Goal: Transaction & Acquisition: Purchase product/service

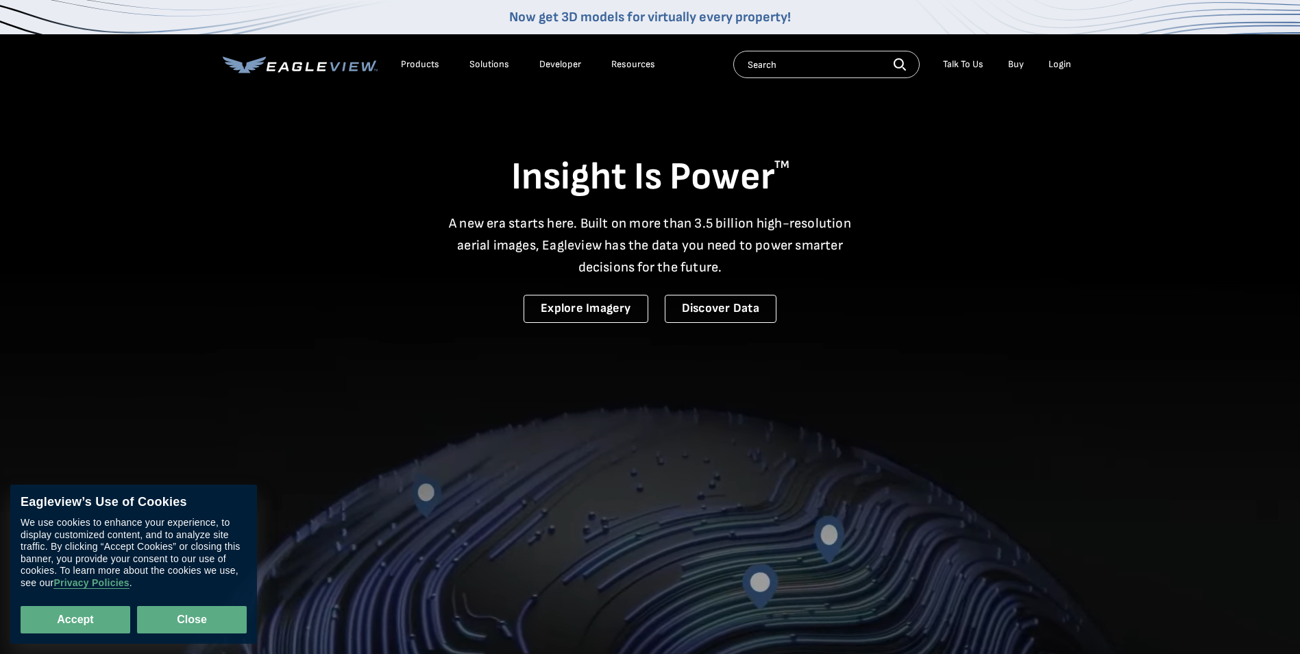
click at [180, 622] on button "Close" at bounding box center [192, 619] width 110 height 27
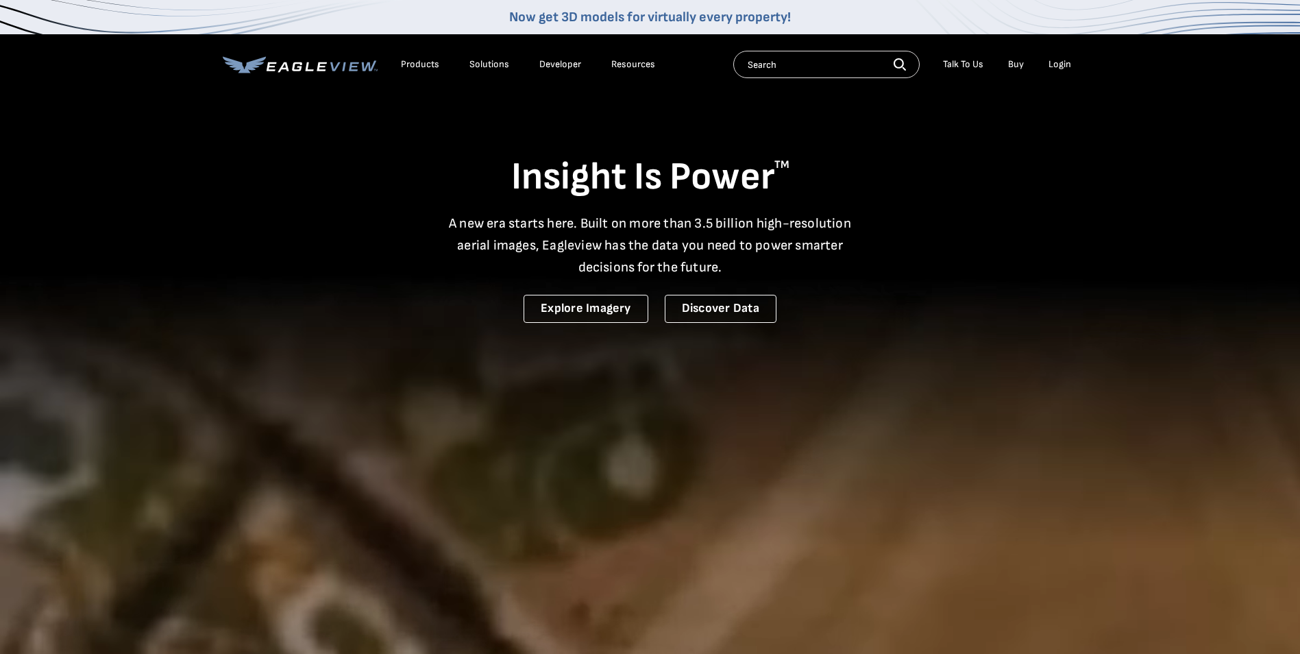
click at [326, 67] on icon at bounding box center [300, 64] width 155 height 17
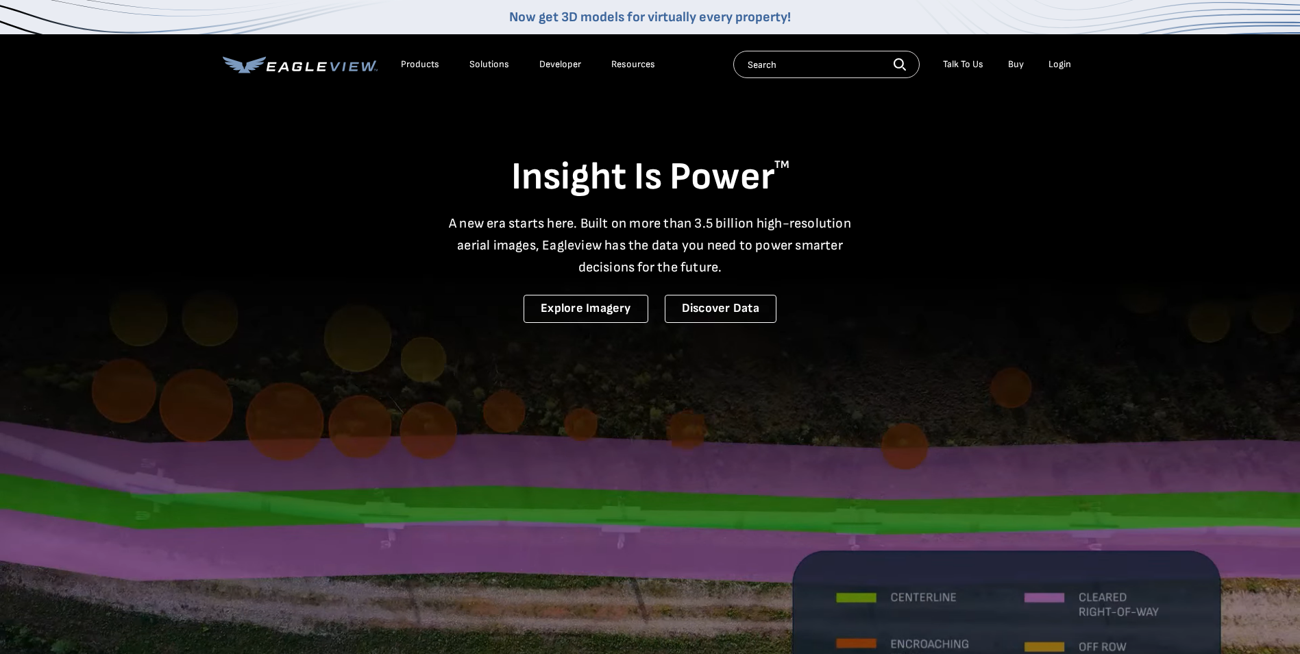
click at [1064, 64] on div "Login" at bounding box center [1060, 64] width 23 height 12
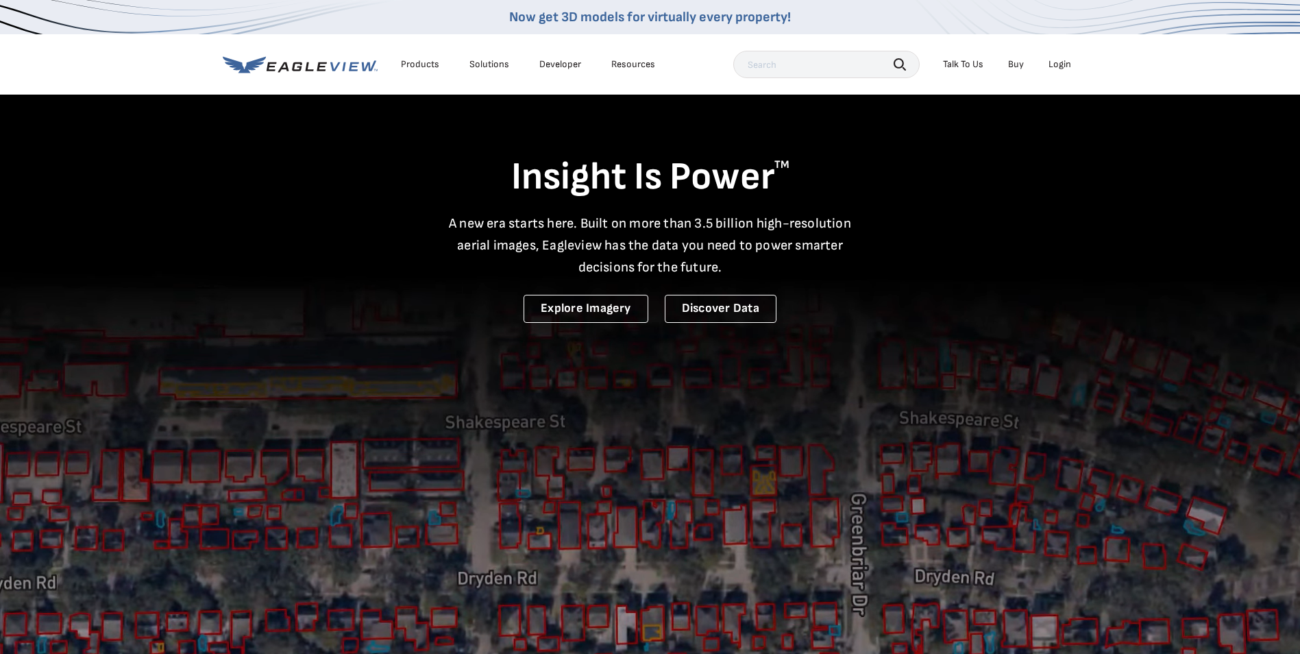
click at [1060, 65] on div "Login" at bounding box center [1060, 64] width 23 height 12
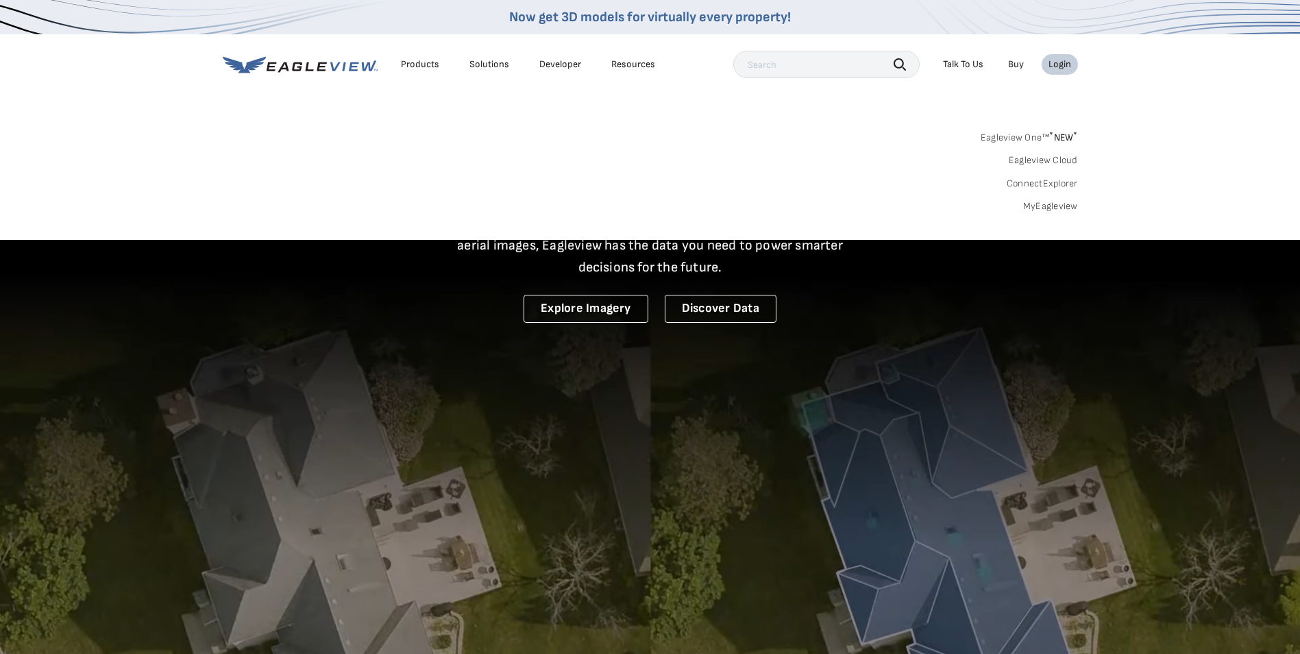
click at [1046, 203] on link "MyEagleview" at bounding box center [1050, 206] width 55 height 12
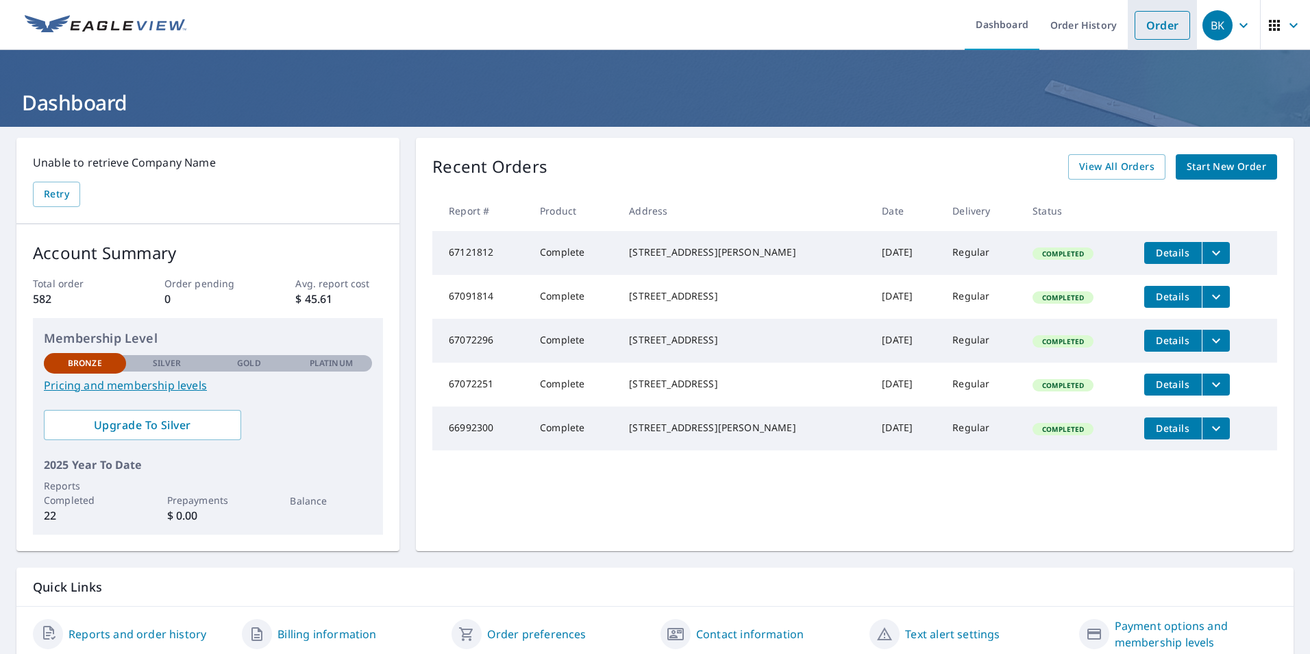
click at [1144, 28] on link "Order" at bounding box center [1163, 25] width 56 height 29
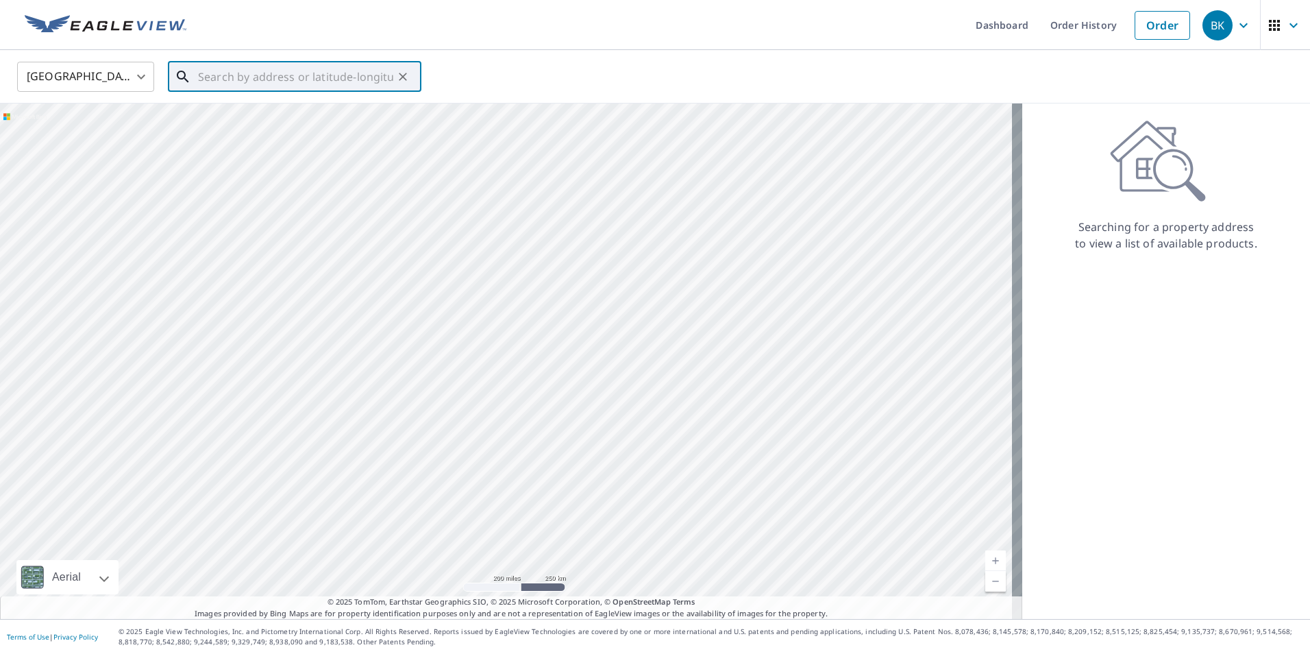
click at [334, 83] on input "text" at bounding box center [295, 77] width 195 height 38
click at [251, 123] on span "10404 N 204th St" at bounding box center [302, 116] width 215 height 16
type input "10404 N 204th St Elkhorn, NE 68022"
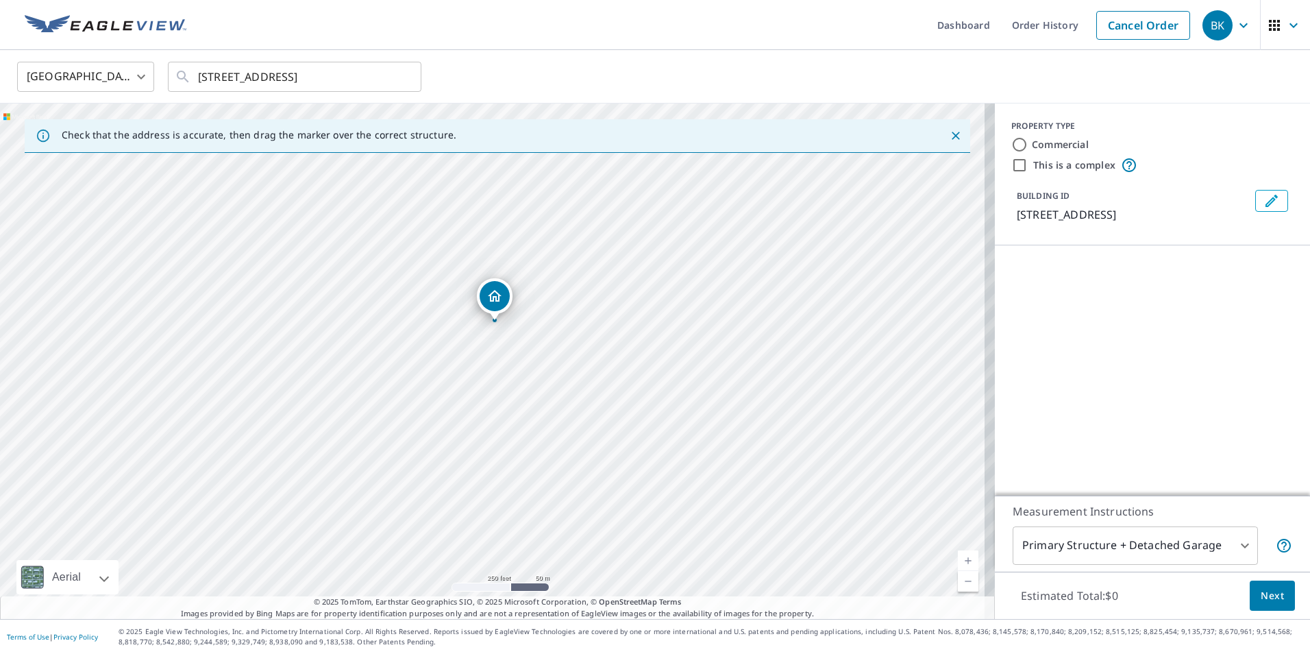
drag, startPoint x: 506, startPoint y: 356, endPoint x: 495, endPoint y: 318, distance: 40.1
click at [1012, 145] on input "Commercial" at bounding box center [1020, 144] width 16 height 16
radio input "true"
type input "4"
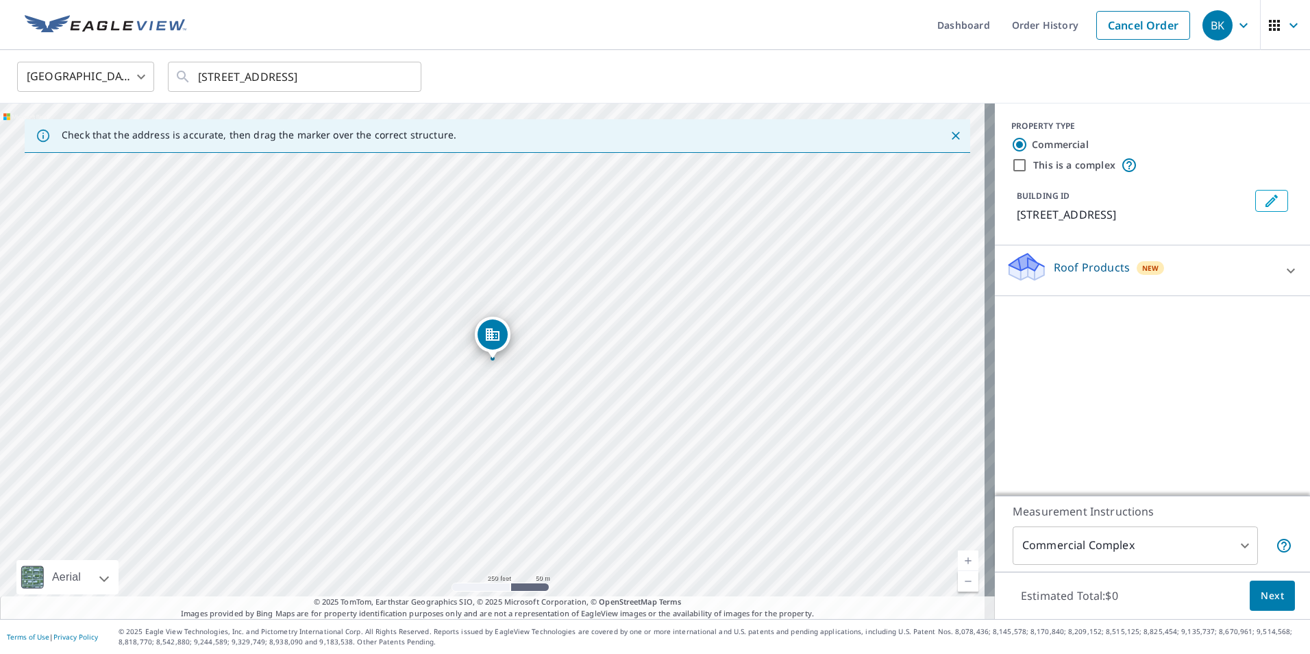
click at [1283, 268] on icon at bounding box center [1291, 270] width 16 height 16
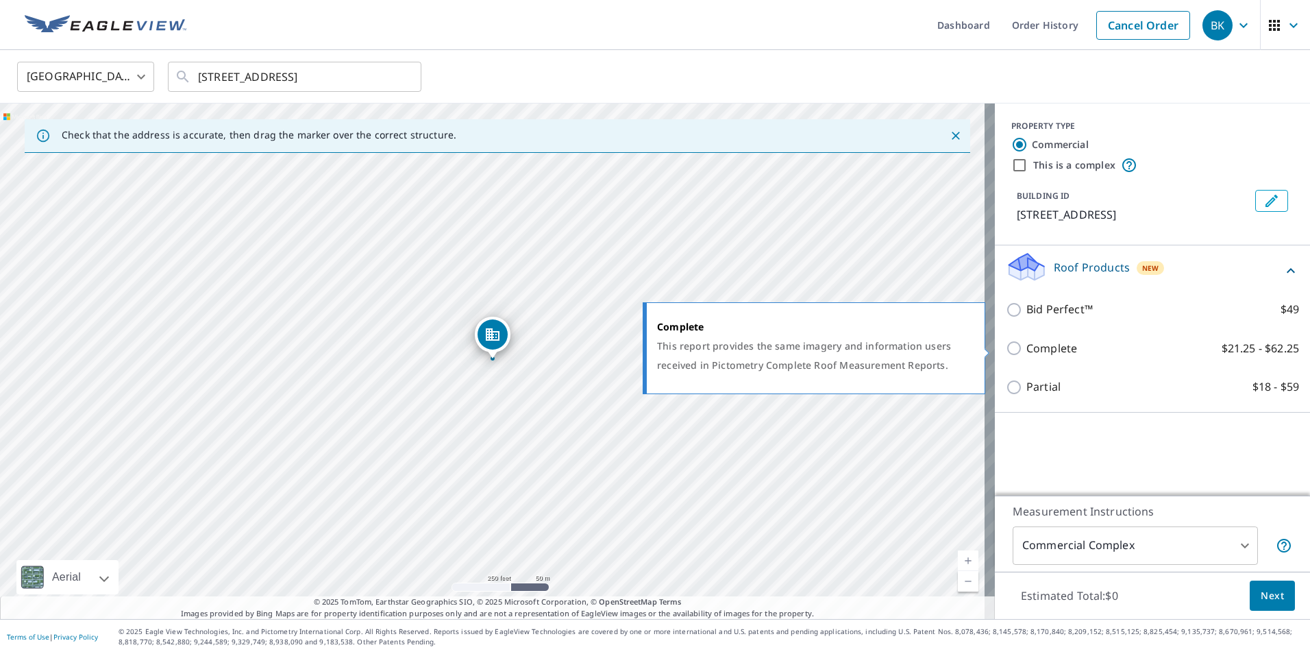
click at [1036, 347] on p "Complete" at bounding box center [1052, 348] width 51 height 17
click at [1027, 347] on input "Complete $21.25 - $62.25" at bounding box center [1016, 348] width 21 height 16
checkbox input "true"
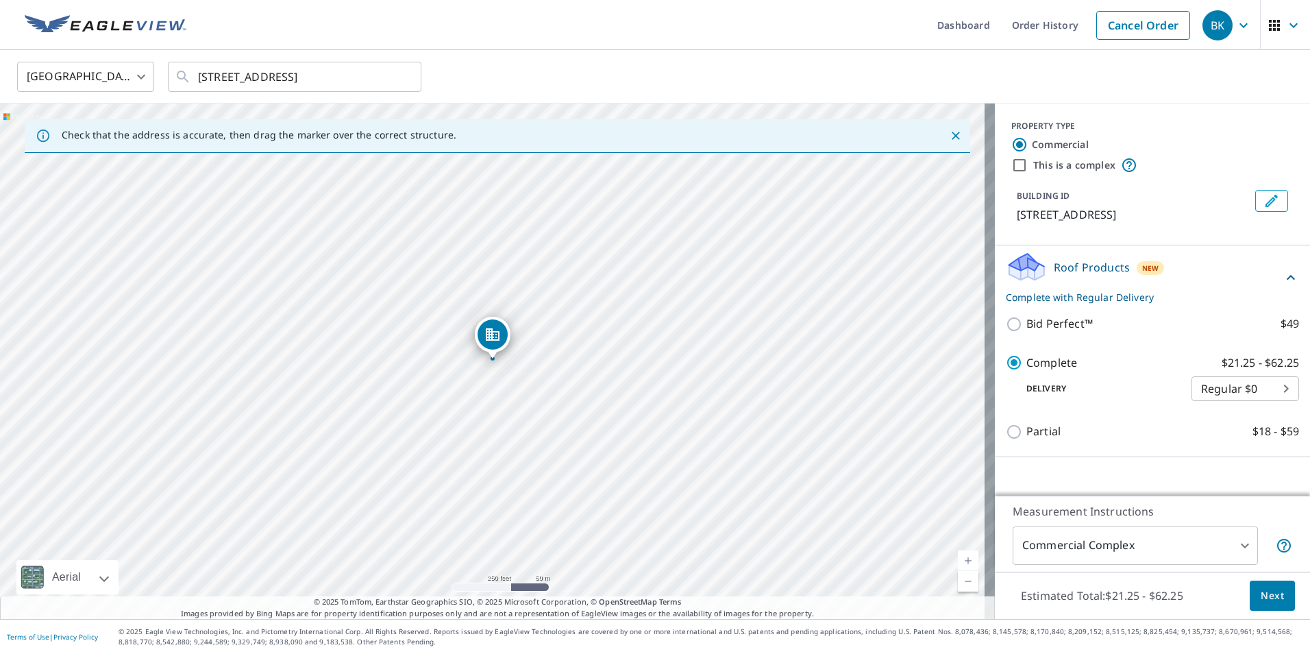
click at [1261, 591] on span "Next" at bounding box center [1272, 595] width 23 height 17
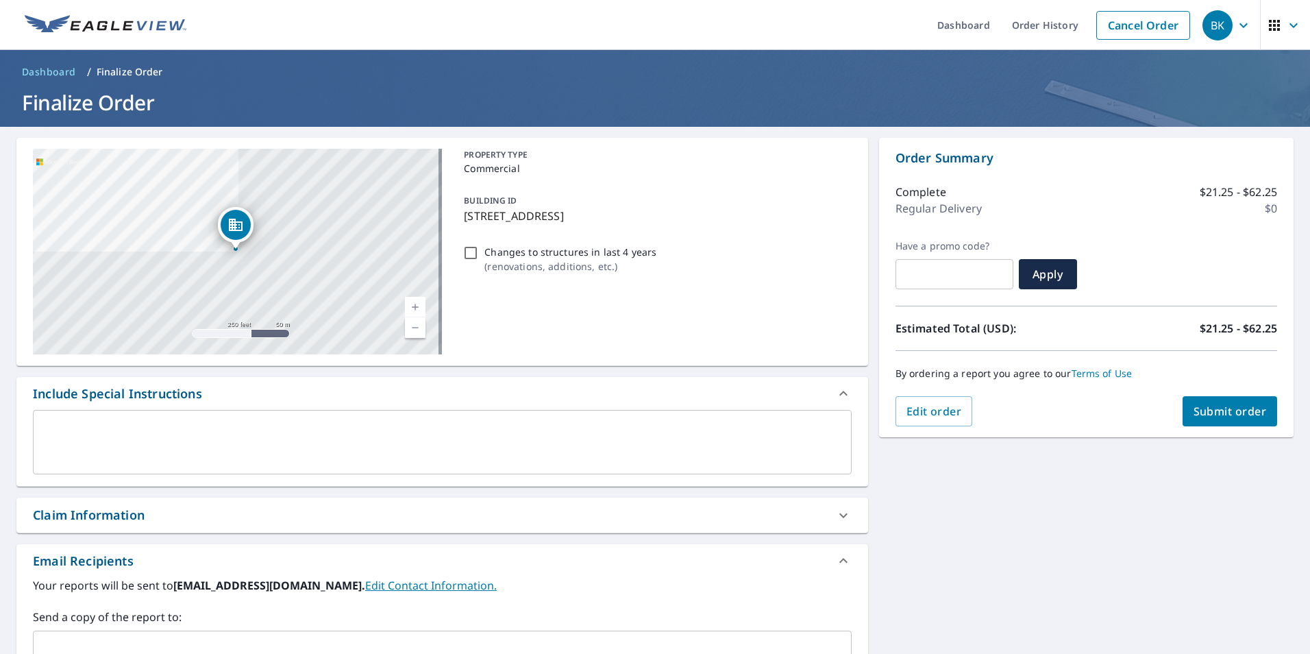
click at [1217, 414] on span "Submit order" at bounding box center [1230, 411] width 73 height 15
checkbox input "true"
